Goal: Information Seeking & Learning: Learn about a topic

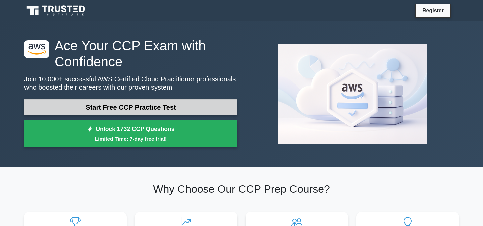
click at [143, 110] on link "Start Free CCP Practice Test" at bounding box center [130, 107] width 213 height 16
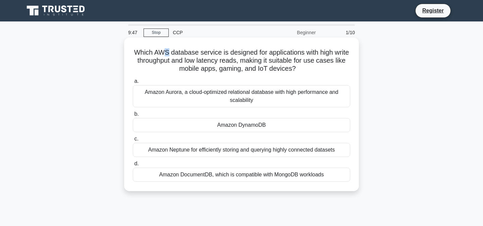
click at [168, 54] on h5 "Which AWS database service is designed for applications with high write through…" at bounding box center [241, 60] width 218 height 25
click at [195, 94] on div "Amazon Aurora, a cloud-optimized relational database with high performance and …" at bounding box center [241, 96] width 217 height 22
click at [133, 83] on input "a. Amazon Aurora, a cloud-optimized relational database with high performance a…" at bounding box center [133, 81] width 0 height 4
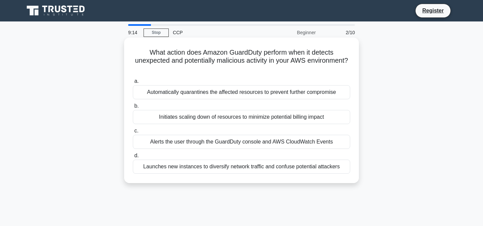
click at [244, 142] on div "Alerts the user through the GuardDuty console and AWS CloudWatch Events" at bounding box center [241, 142] width 217 height 14
click at [133, 133] on input "c. Alerts the user through the GuardDuty console and AWS CloudWatch Events" at bounding box center [133, 131] width 0 height 4
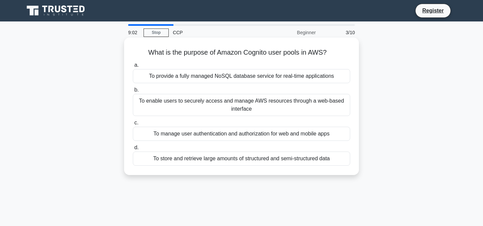
click at [189, 99] on div "To enable users to securely access and manage AWS resources through a web-based…" at bounding box center [241, 105] width 217 height 22
click at [133, 92] on input "b. To enable users to securely access and manage AWS resources through a web-ba…" at bounding box center [133, 90] width 0 height 4
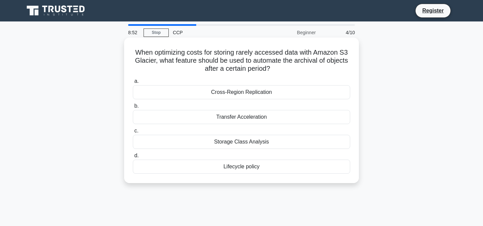
click at [275, 166] on div "Lifecycle policy" at bounding box center [241, 167] width 217 height 14
click at [133, 158] on input "d. Lifecycle policy" at bounding box center [133, 155] width 0 height 4
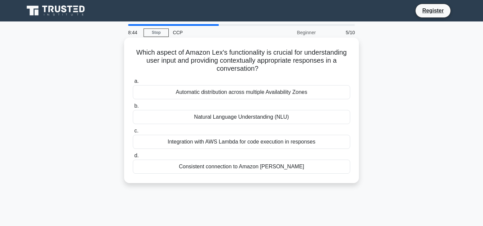
click at [244, 163] on div "Consistent connection to Amazon Polly" at bounding box center [241, 167] width 217 height 14
click at [133, 158] on input "d. Consistent connection to Amazon Polly" at bounding box center [133, 155] width 0 height 4
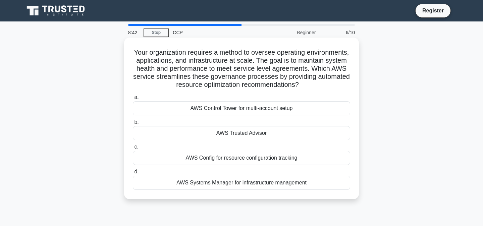
click at [250, 145] on label "c. AWS Config for resource configuration tracking" at bounding box center [241, 154] width 217 height 22
click at [133, 145] on input "c. AWS Config for resource configuration tracking" at bounding box center [133, 147] width 0 height 4
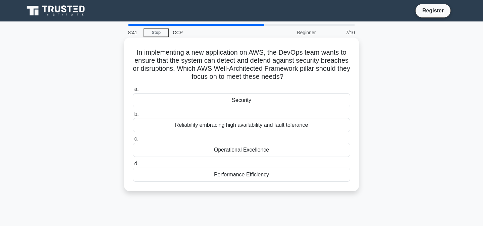
click at [239, 150] on div "Operational Excellence" at bounding box center [241, 150] width 217 height 14
click at [133, 141] on input "c. Operational Excellence" at bounding box center [133, 139] width 0 height 4
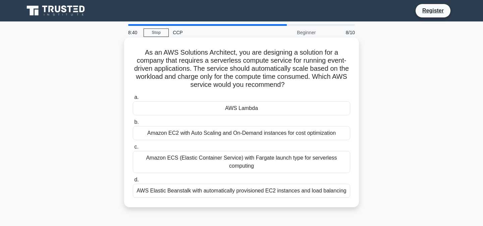
click at [254, 132] on div "Amazon EC2 with Auto Scaling and On-Demand instances for cost optimization" at bounding box center [241, 133] width 217 height 14
click at [133, 124] on input "b. Amazon EC2 with Auto Scaling and On-Demand instances for cost optimization" at bounding box center [133, 122] width 0 height 4
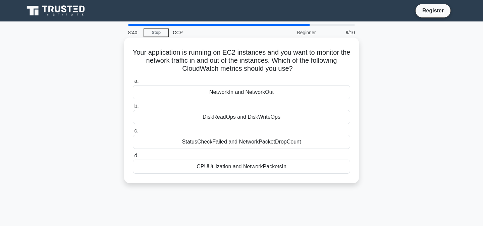
click at [274, 110] on div "DiskReadOps and DiskWriteOps" at bounding box center [241, 117] width 217 height 14
click at [133, 108] on input "b. DiskReadOps and DiskWriteOps" at bounding box center [133, 106] width 0 height 4
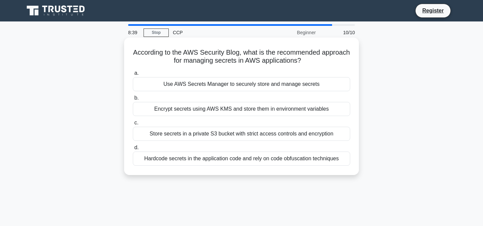
click at [232, 145] on label "d. Hardcode secrets in the application code and rely on code obfuscation techni…" at bounding box center [241, 154] width 217 height 22
click at [133, 145] on input "d. Hardcode secrets in the application code and rely on code obfuscation techni…" at bounding box center [133, 147] width 0 height 4
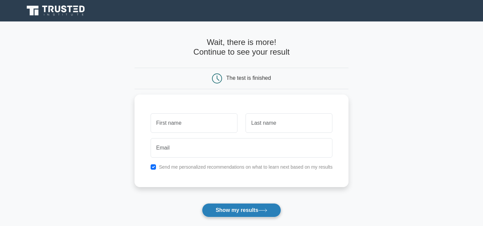
click at [217, 205] on button "Show my results" at bounding box center [241, 210] width 79 height 14
